Goal: Go to known website: Access a specific website the user already knows

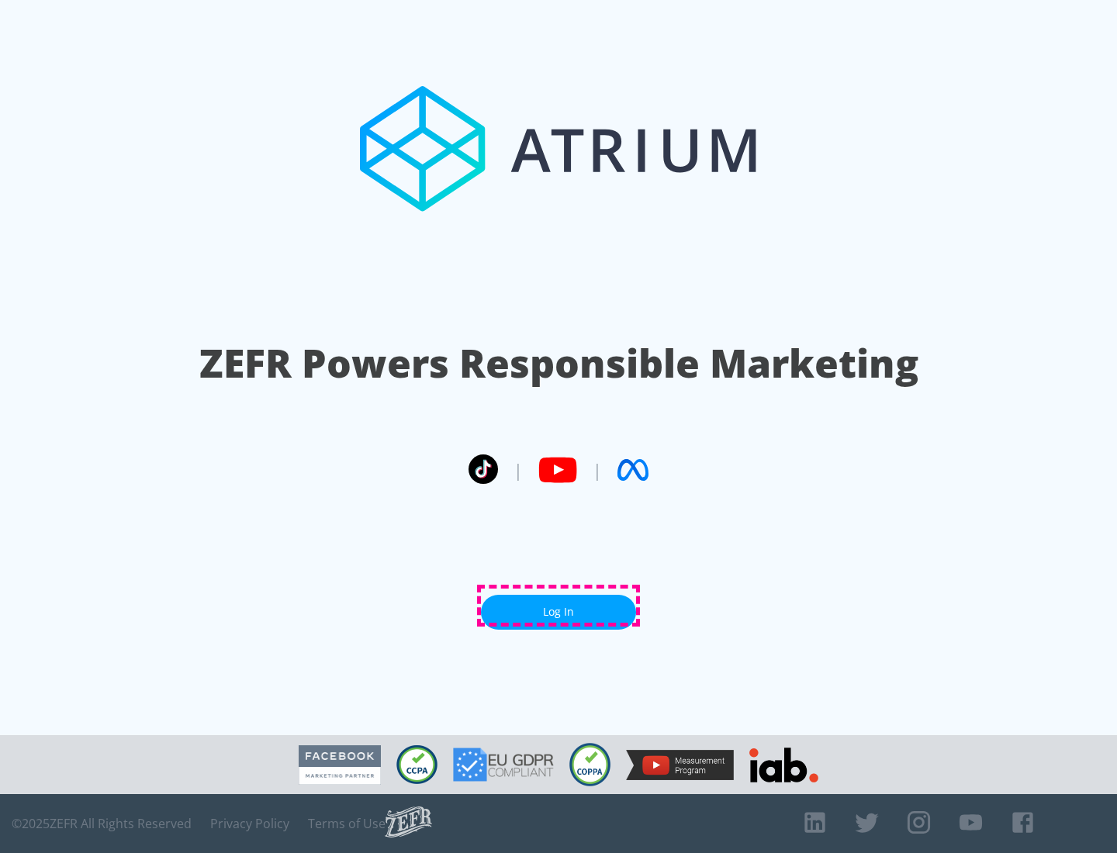
click at [559, 606] on link "Log In" at bounding box center [558, 612] width 155 height 35
